Goal: Manage account settings

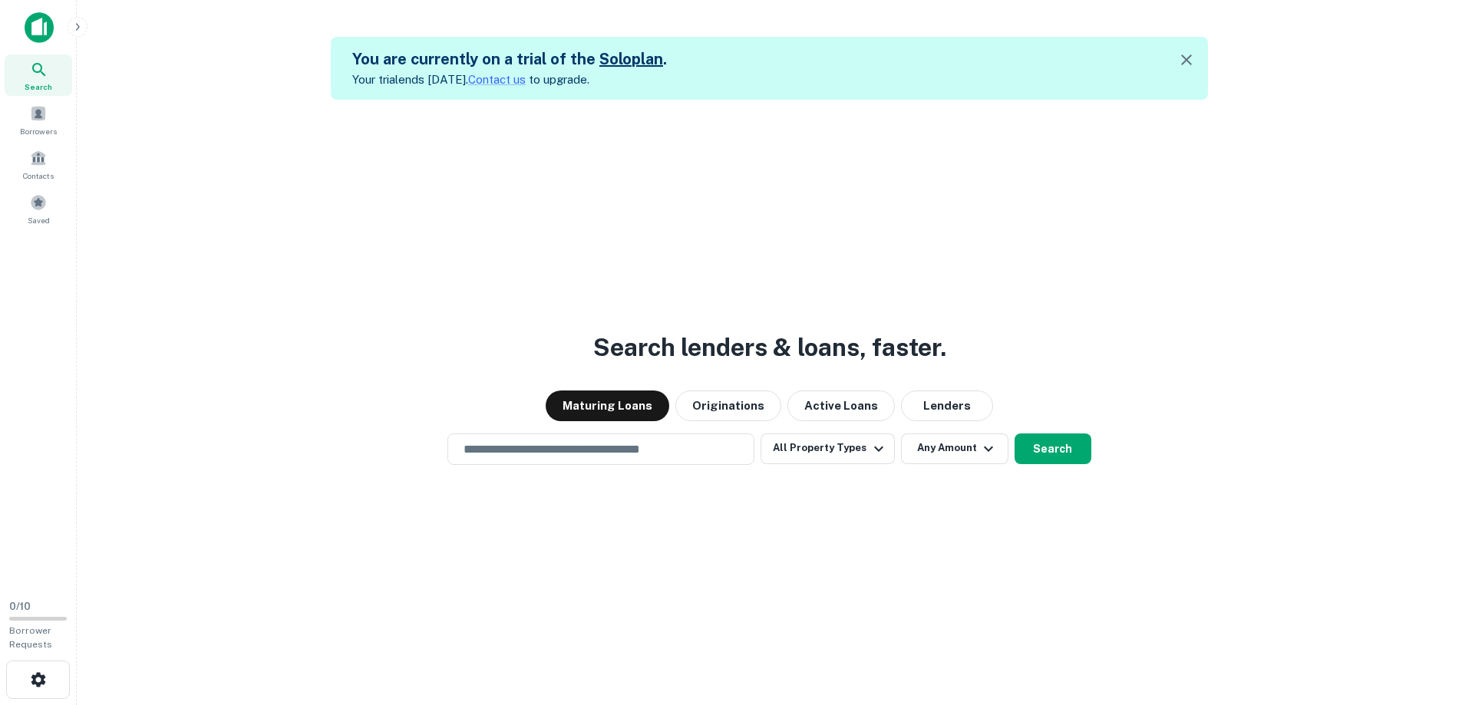
click at [1196, 54] on icon "button" at bounding box center [1186, 60] width 18 height 18
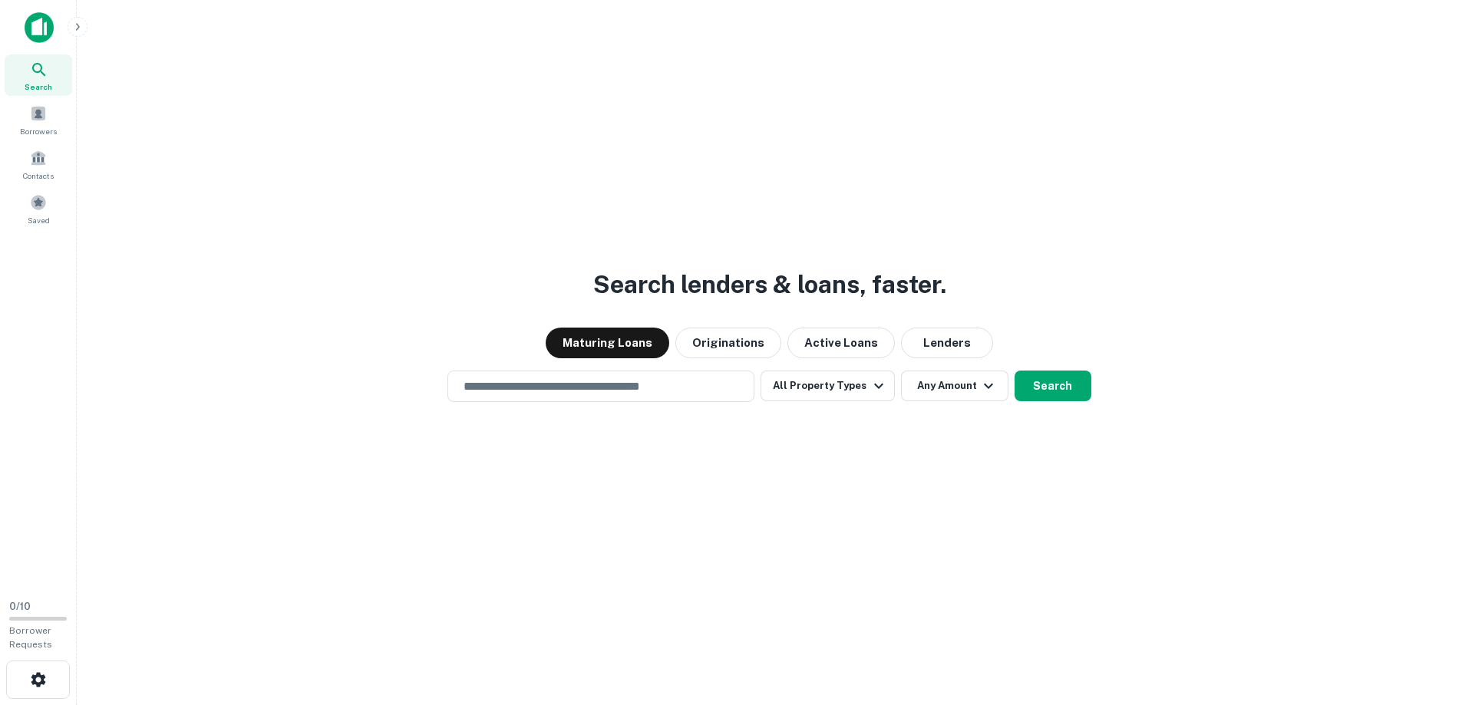
click at [74, 21] on icon "button" at bounding box center [77, 27] width 12 height 12
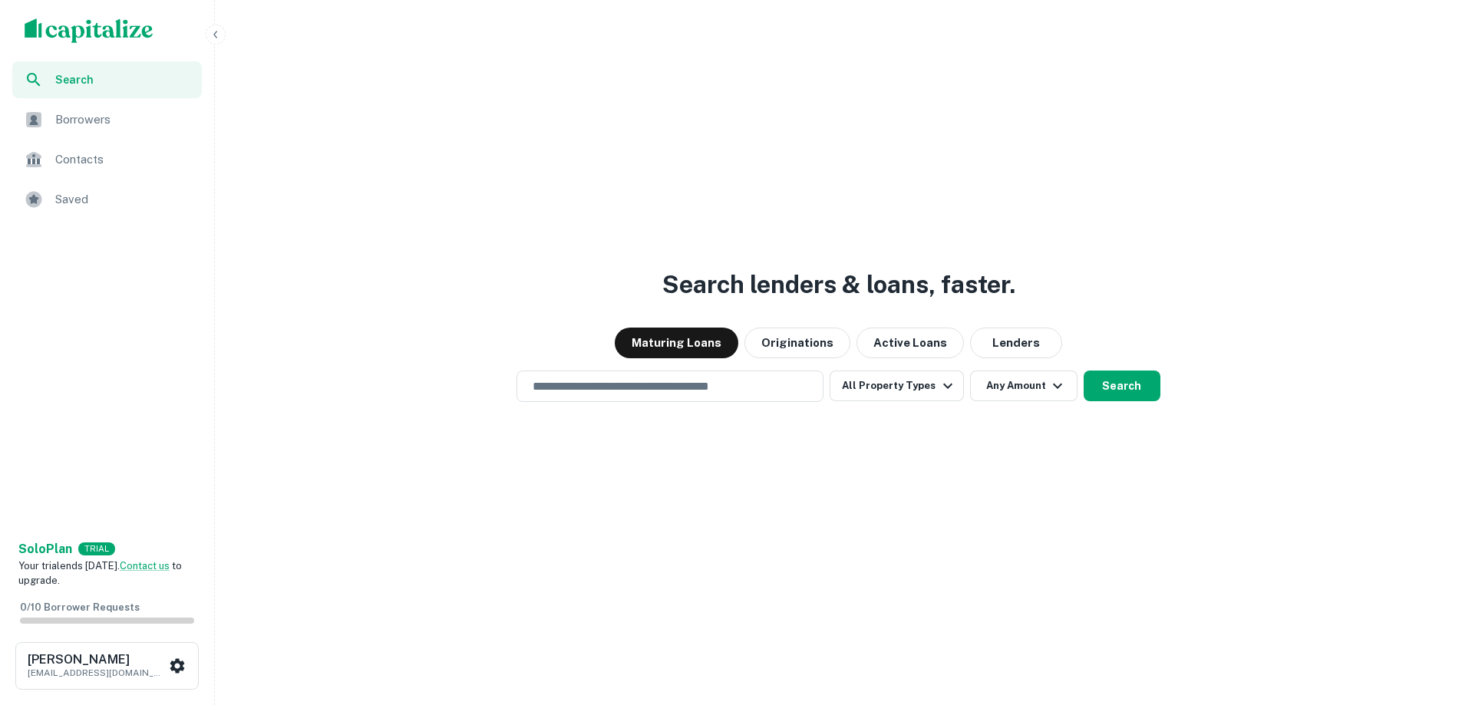
click at [215, 30] on icon "button" at bounding box center [215, 34] width 12 height 12
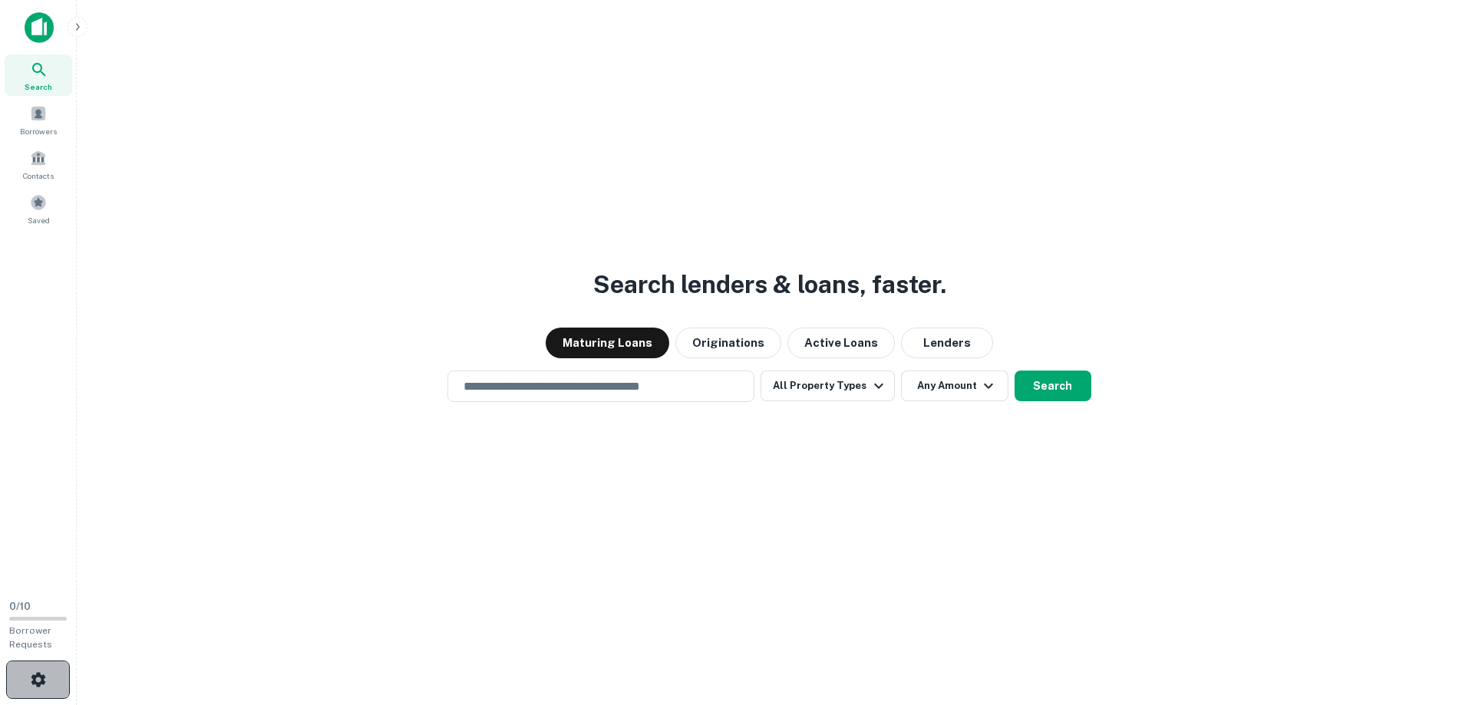
click at [59, 665] on button "button" at bounding box center [38, 680] width 64 height 38
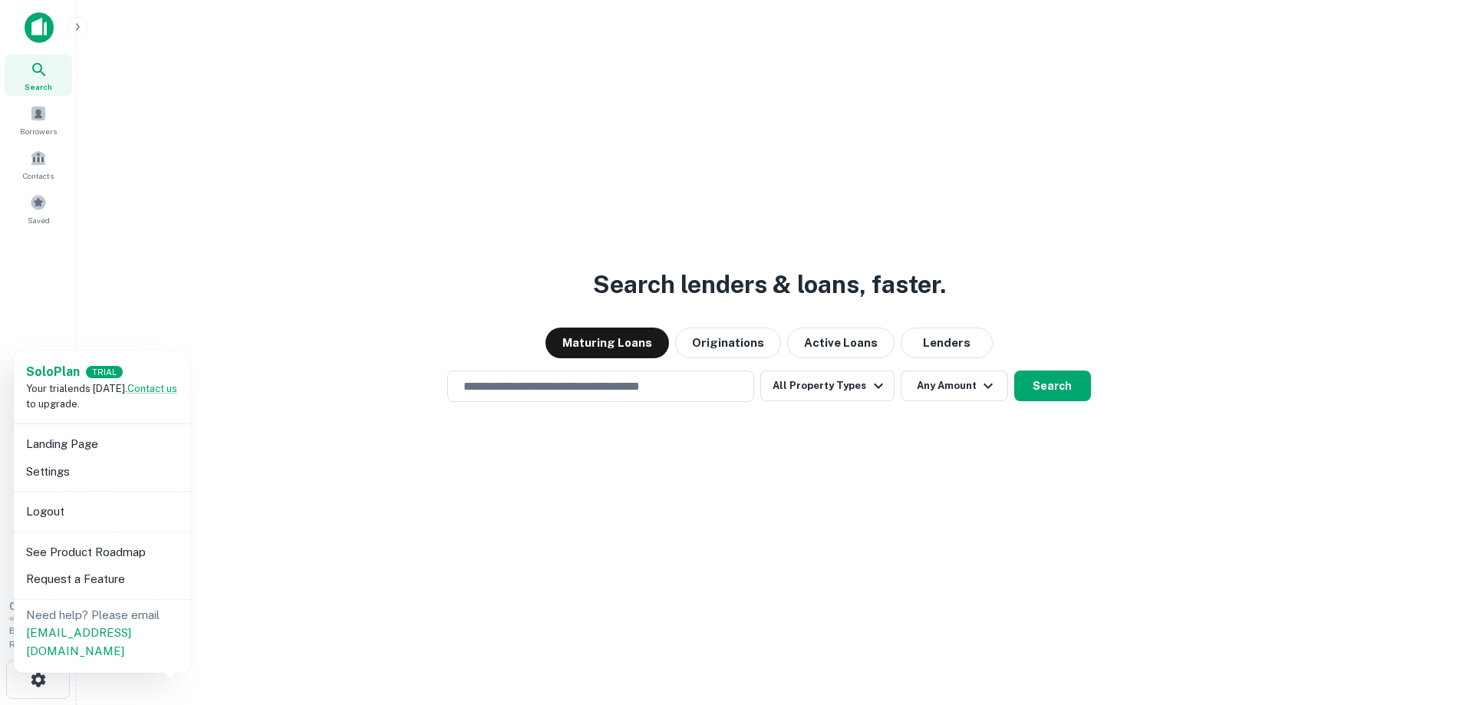
click at [358, 506] on div at bounding box center [736, 352] width 1473 height 705
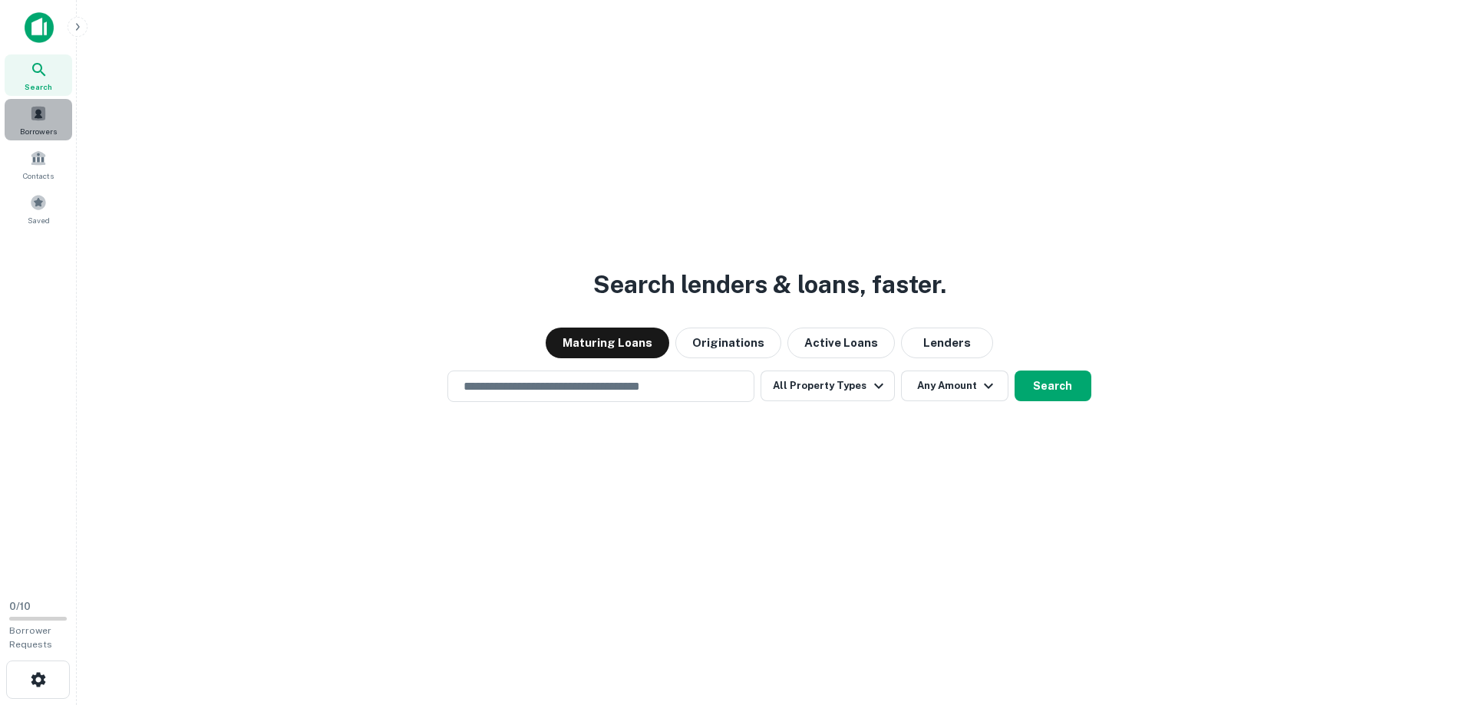
click at [41, 110] on span at bounding box center [38, 113] width 17 height 17
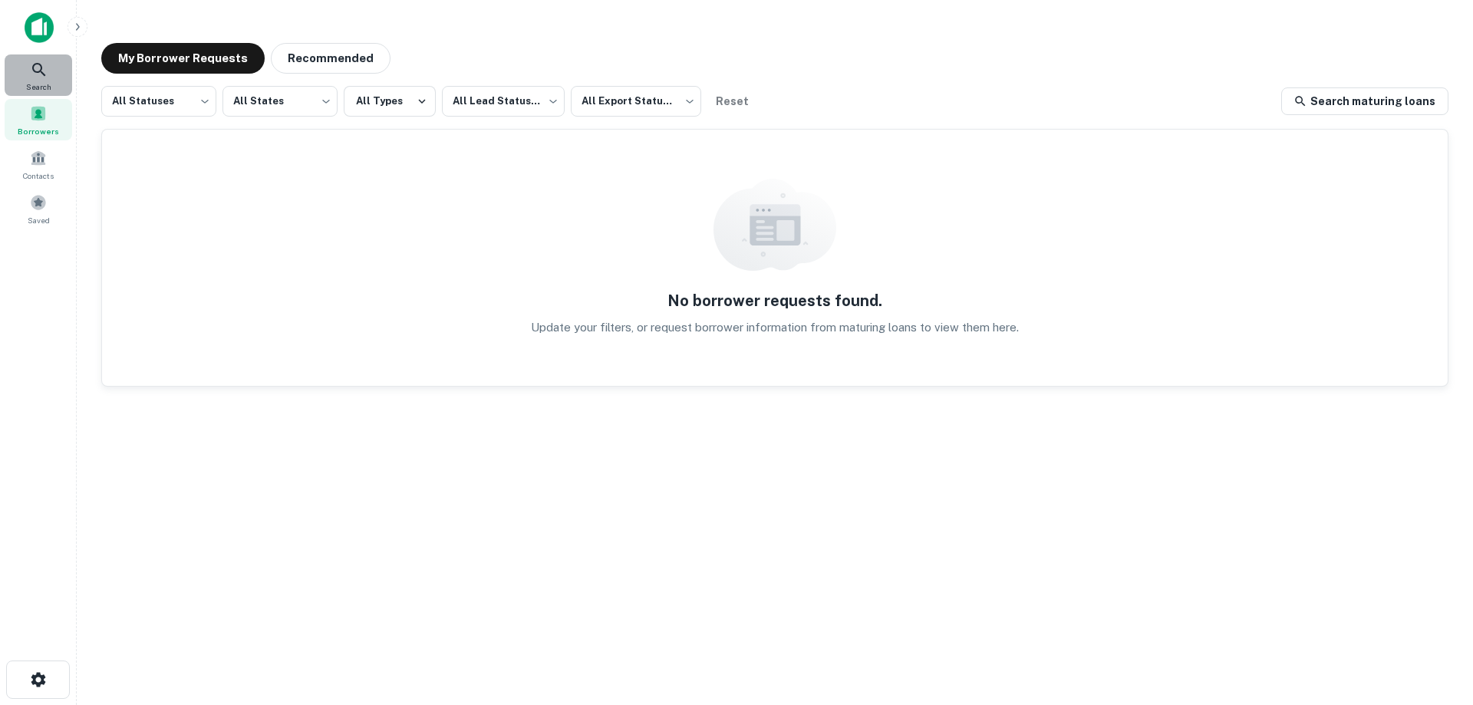
click at [34, 64] on icon at bounding box center [38, 69] width 13 height 13
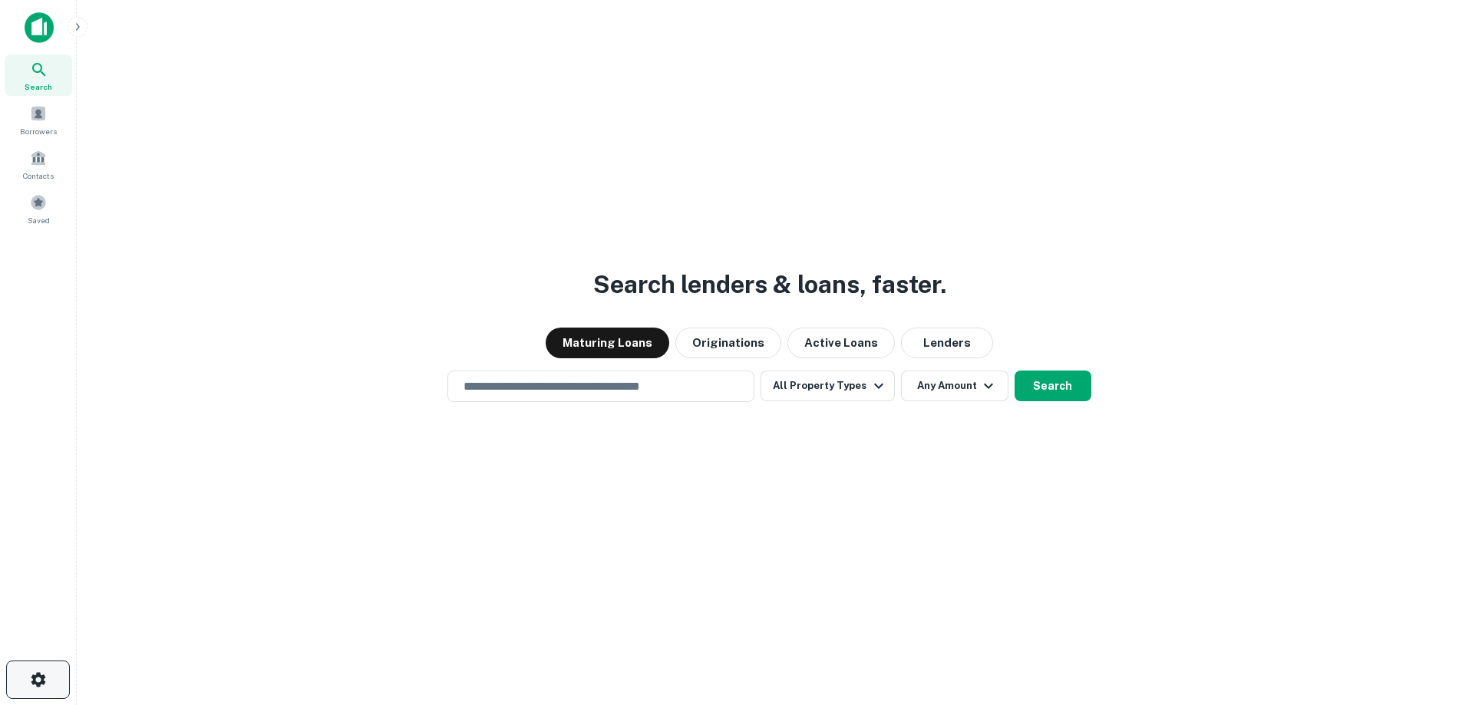
click at [37, 663] on button "button" at bounding box center [38, 680] width 64 height 38
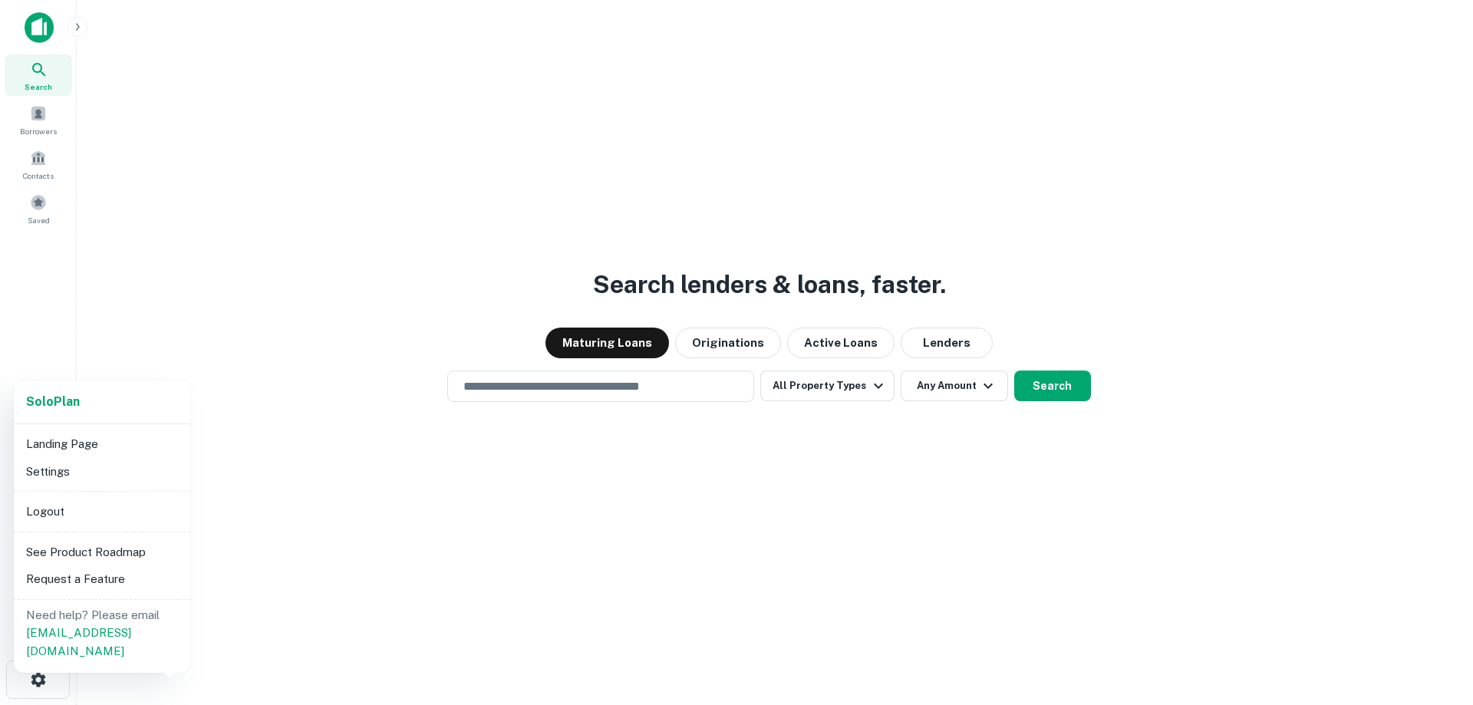
click at [83, 461] on li "Settings" at bounding box center [102, 472] width 164 height 28
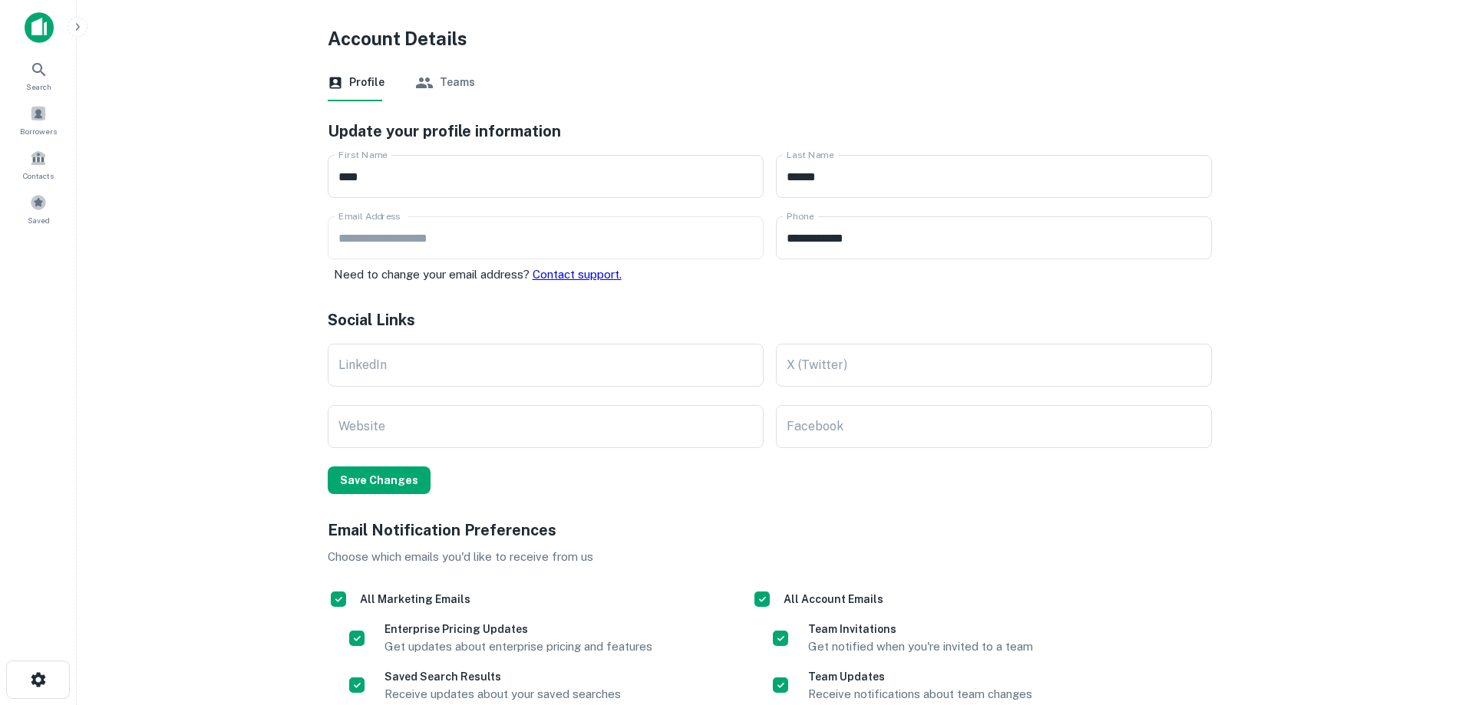
click at [31, 20] on img at bounding box center [39, 27] width 29 height 31
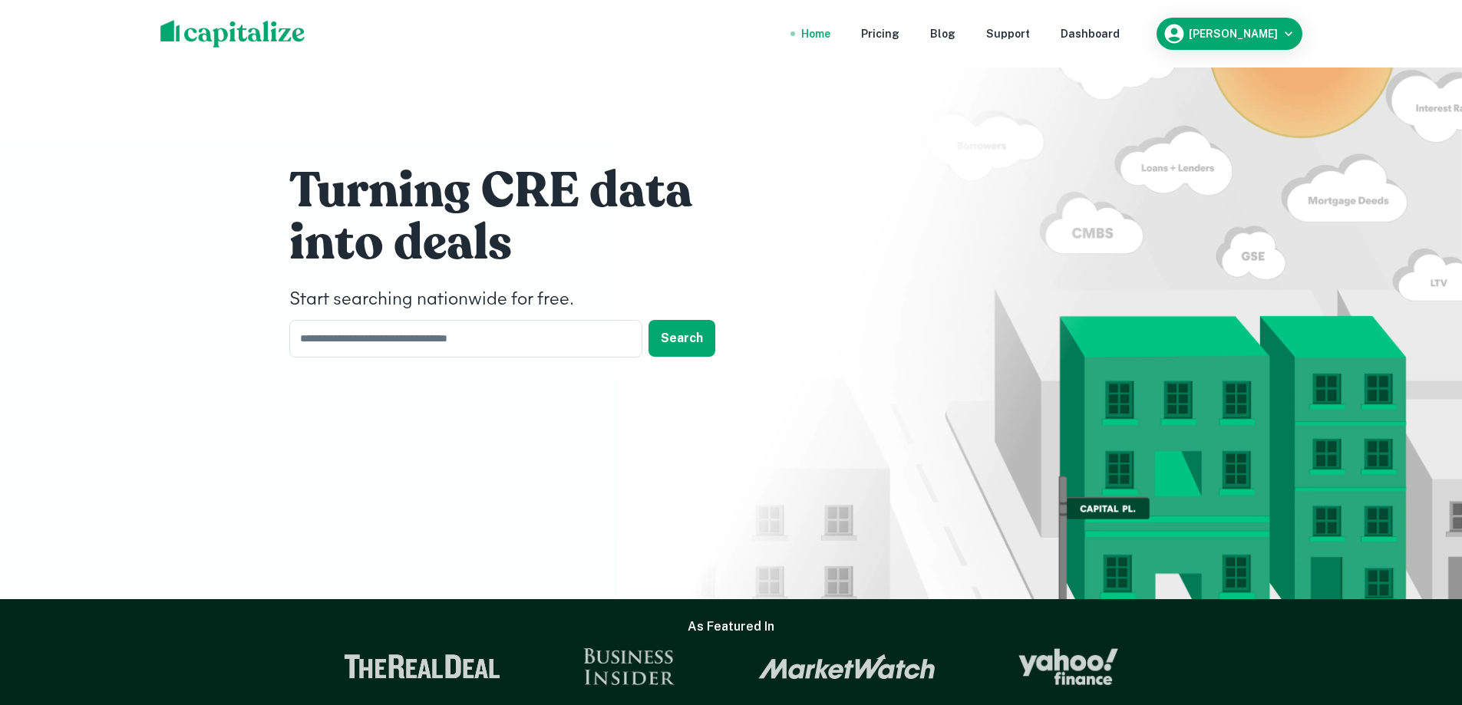
click at [249, 37] on img at bounding box center [232, 34] width 145 height 28
